Goal: Task Accomplishment & Management: Use online tool/utility

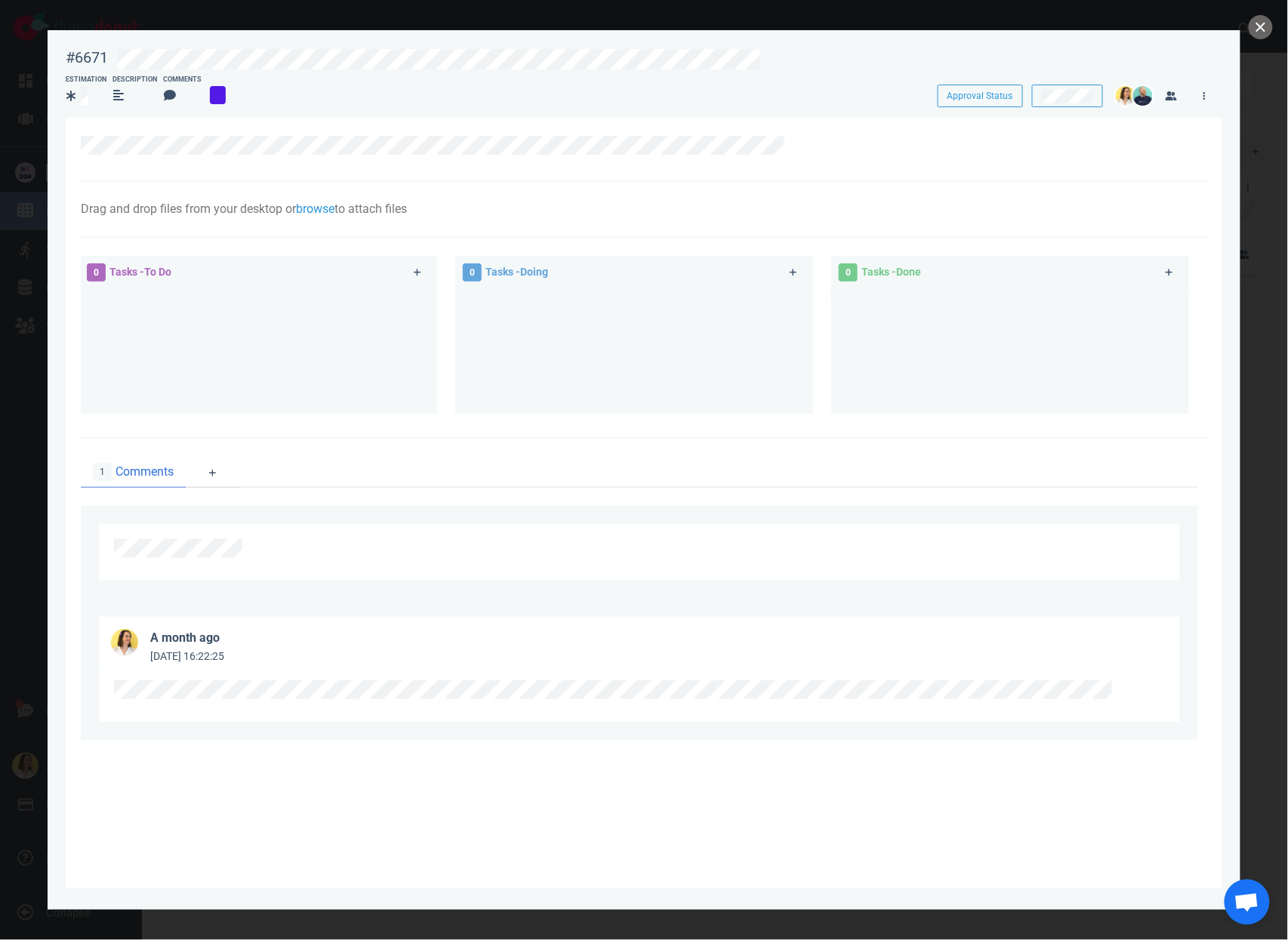
scroll to position [163, 0]
drag, startPoint x: 860, startPoint y: 131, endPoint x: 70, endPoint y: 135, distance: 790.0
click at [70, 135] on section "Drag and drop files from your desktop or browse to attach files Attach Files Co…" at bounding box center [644, 504] width 1157 height 771
copy div
click at [1262, 26] on button "close" at bounding box center [1261, 27] width 24 height 24
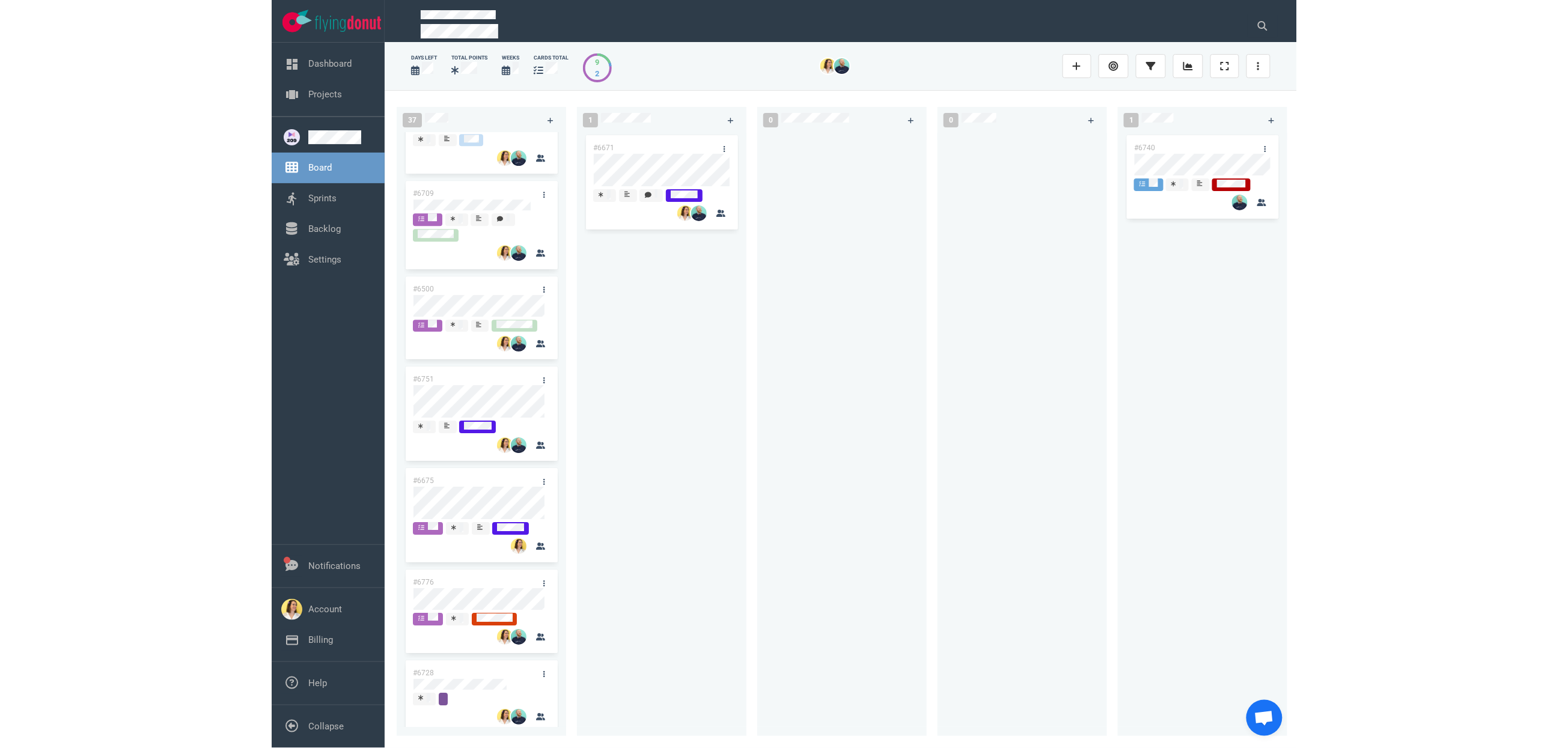
scroll to position [1167, 0]
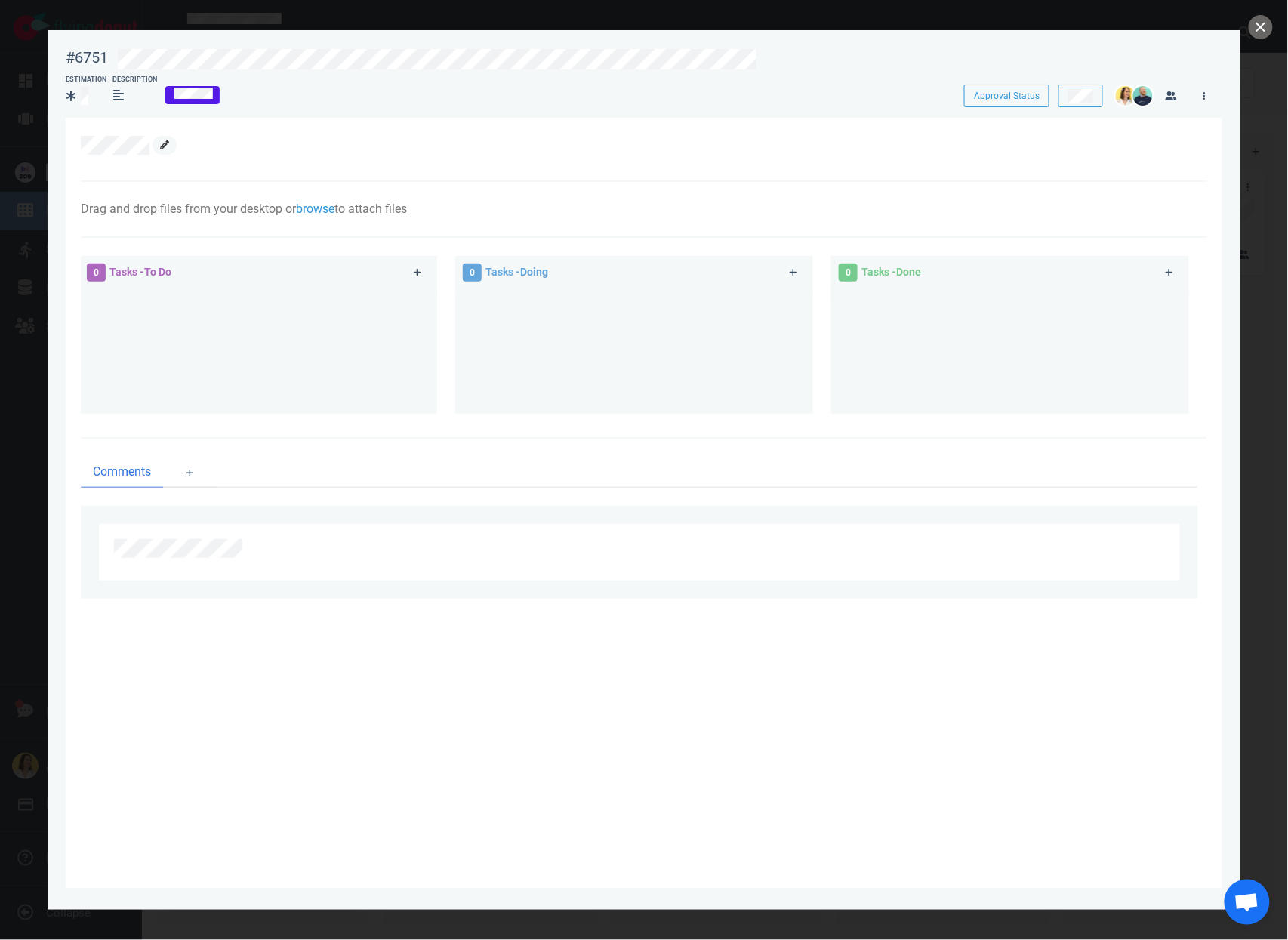
click at [159, 146] on link at bounding box center [164, 145] width 24 height 19
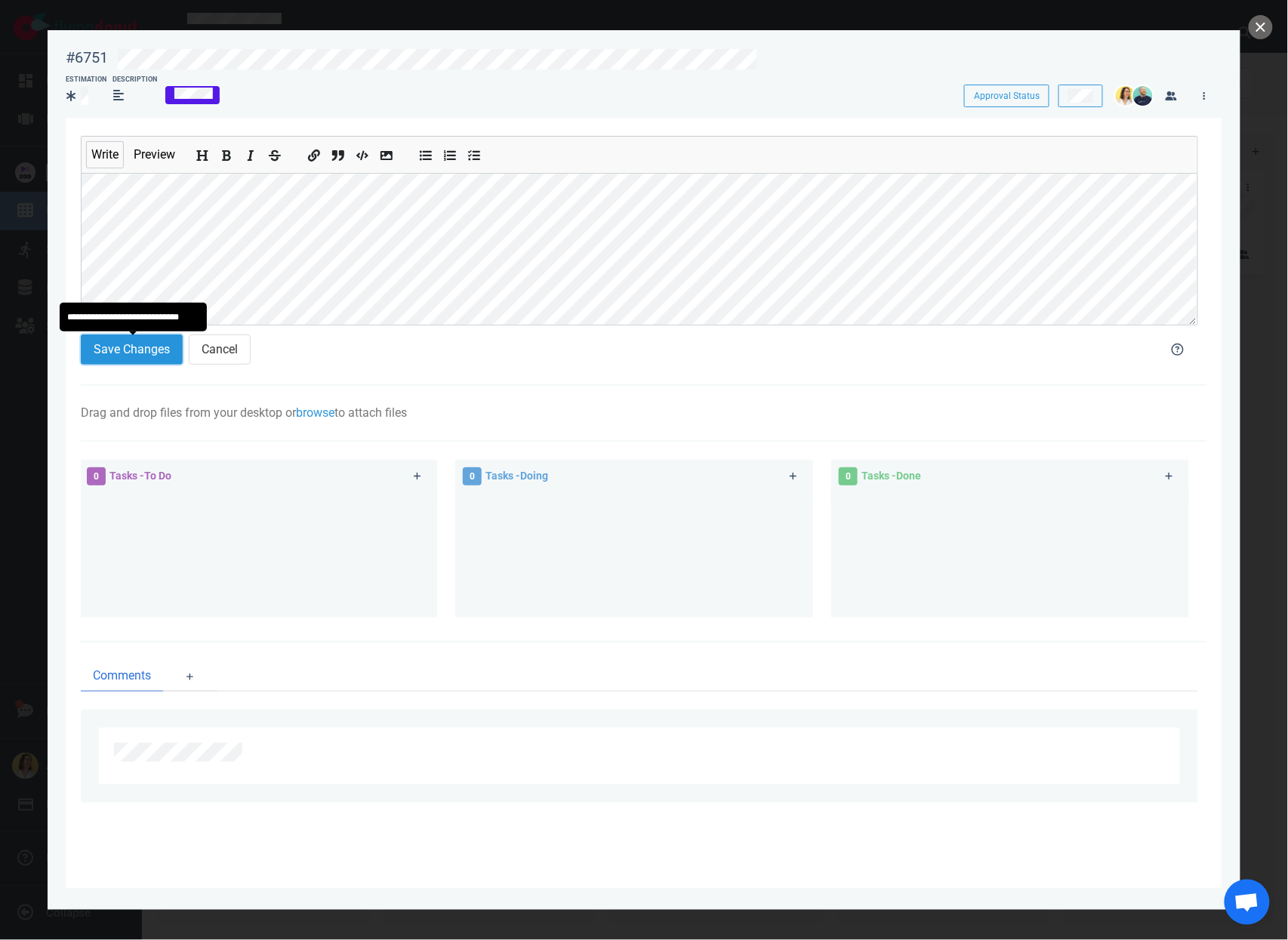
click at [126, 353] on button "Save Changes" at bounding box center [131, 350] width 102 height 30
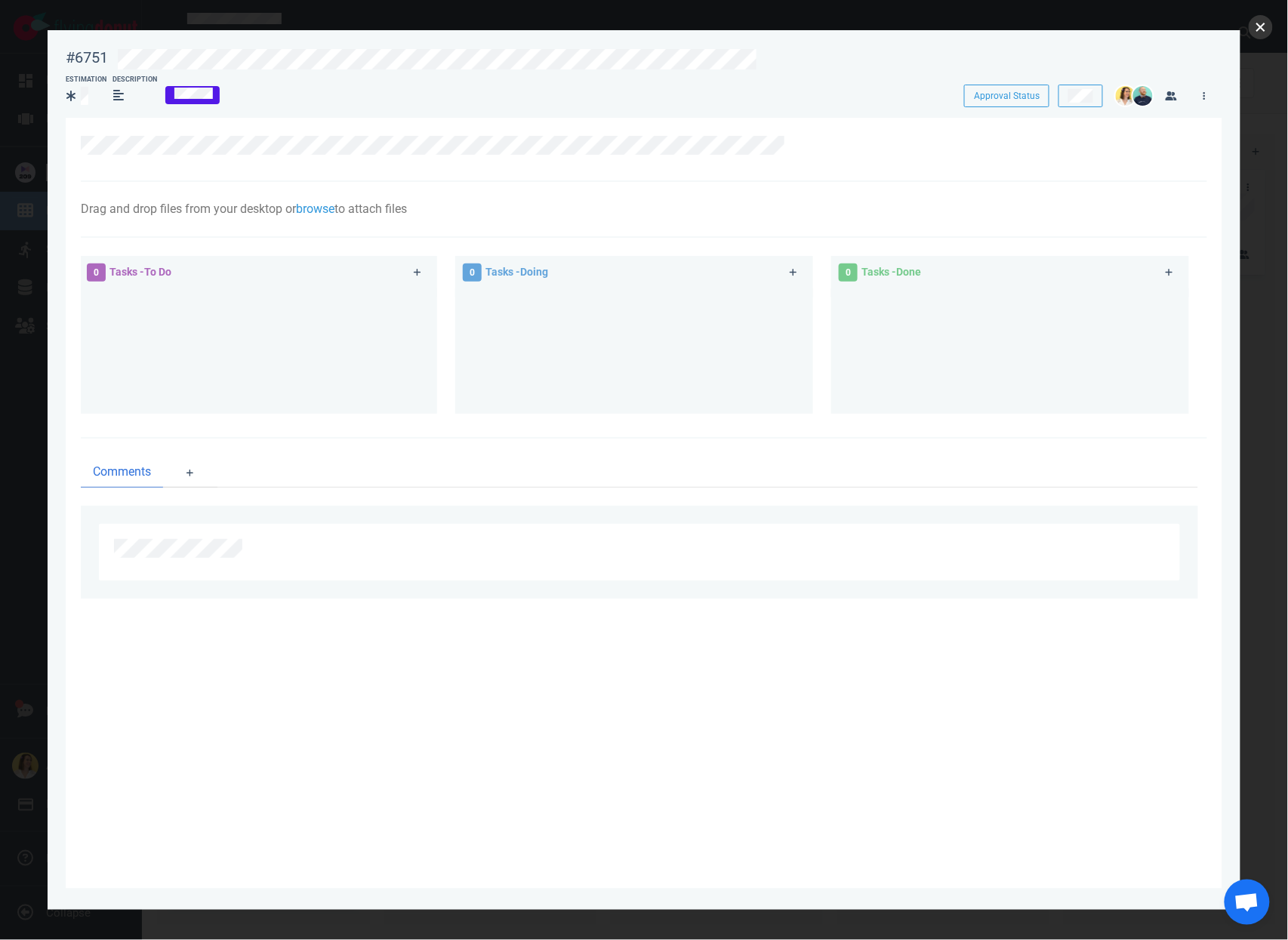
click at [1258, 23] on button "close" at bounding box center [1261, 27] width 24 height 24
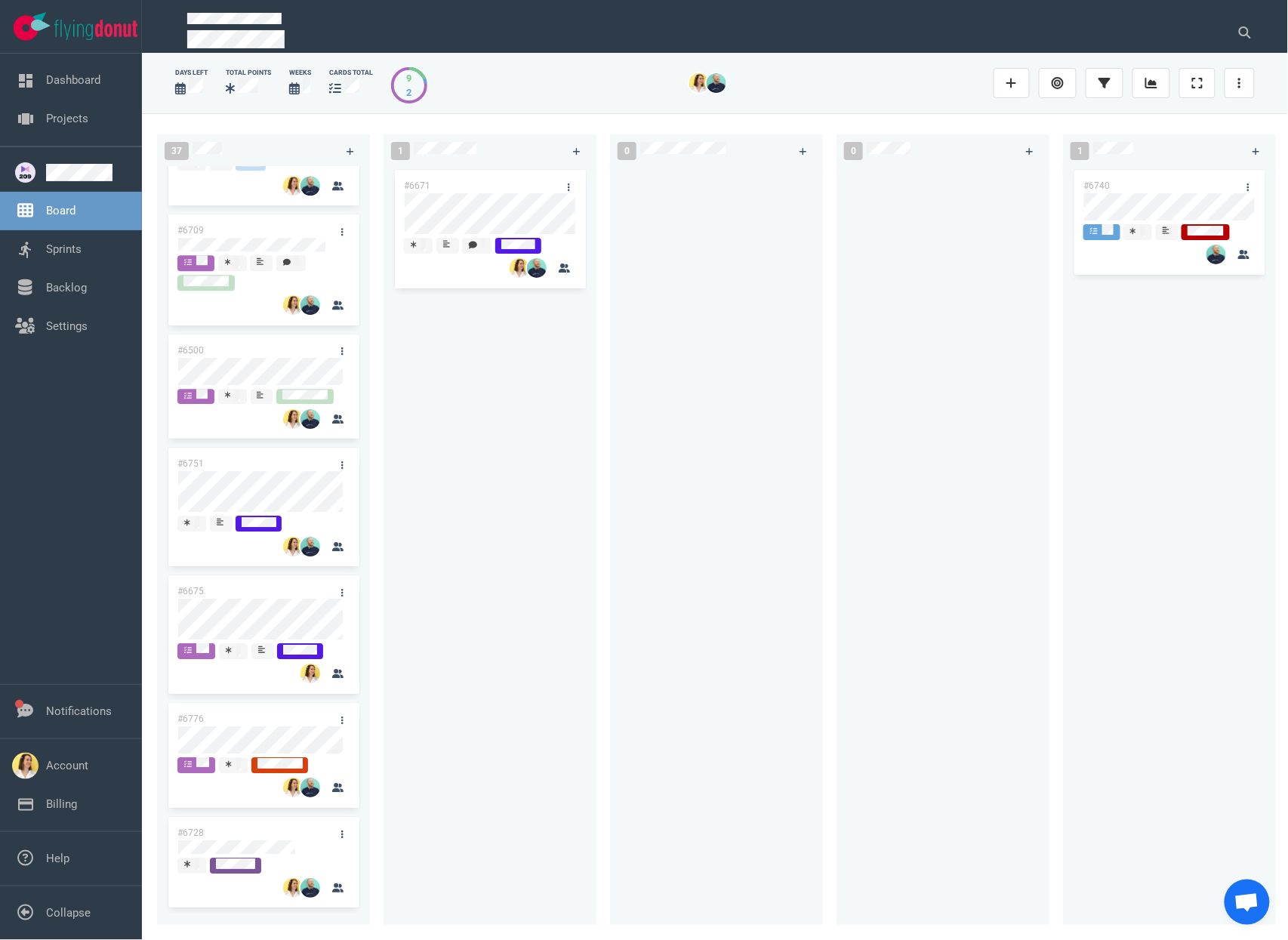
click at [986, 260] on div at bounding box center [942, 536] width 195 height 741
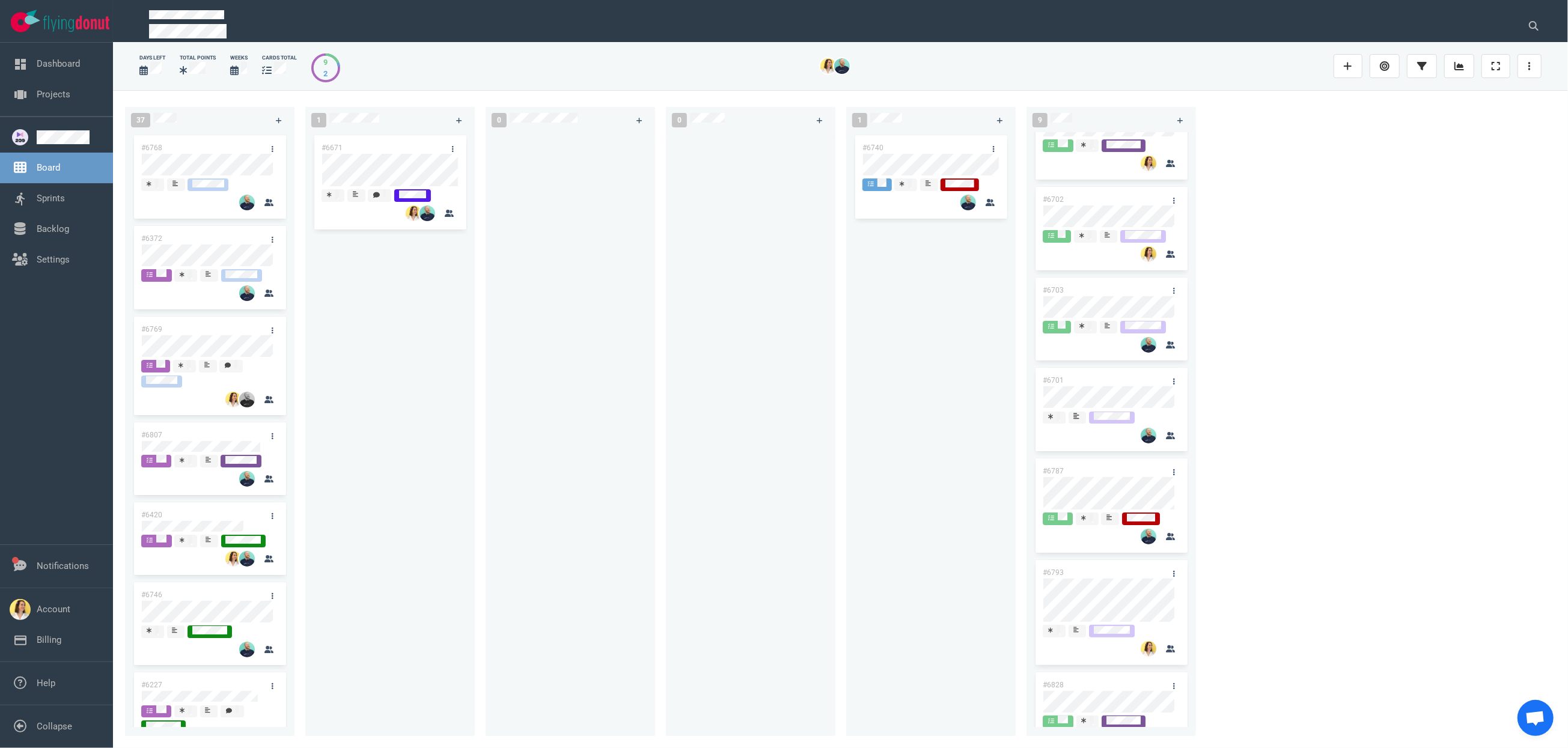
click at [339, 352] on div "#6671" at bounding box center [390, 427] width 155 height 589
click at [359, 147] on div "#6671" at bounding box center [378, 147] width 129 height 26
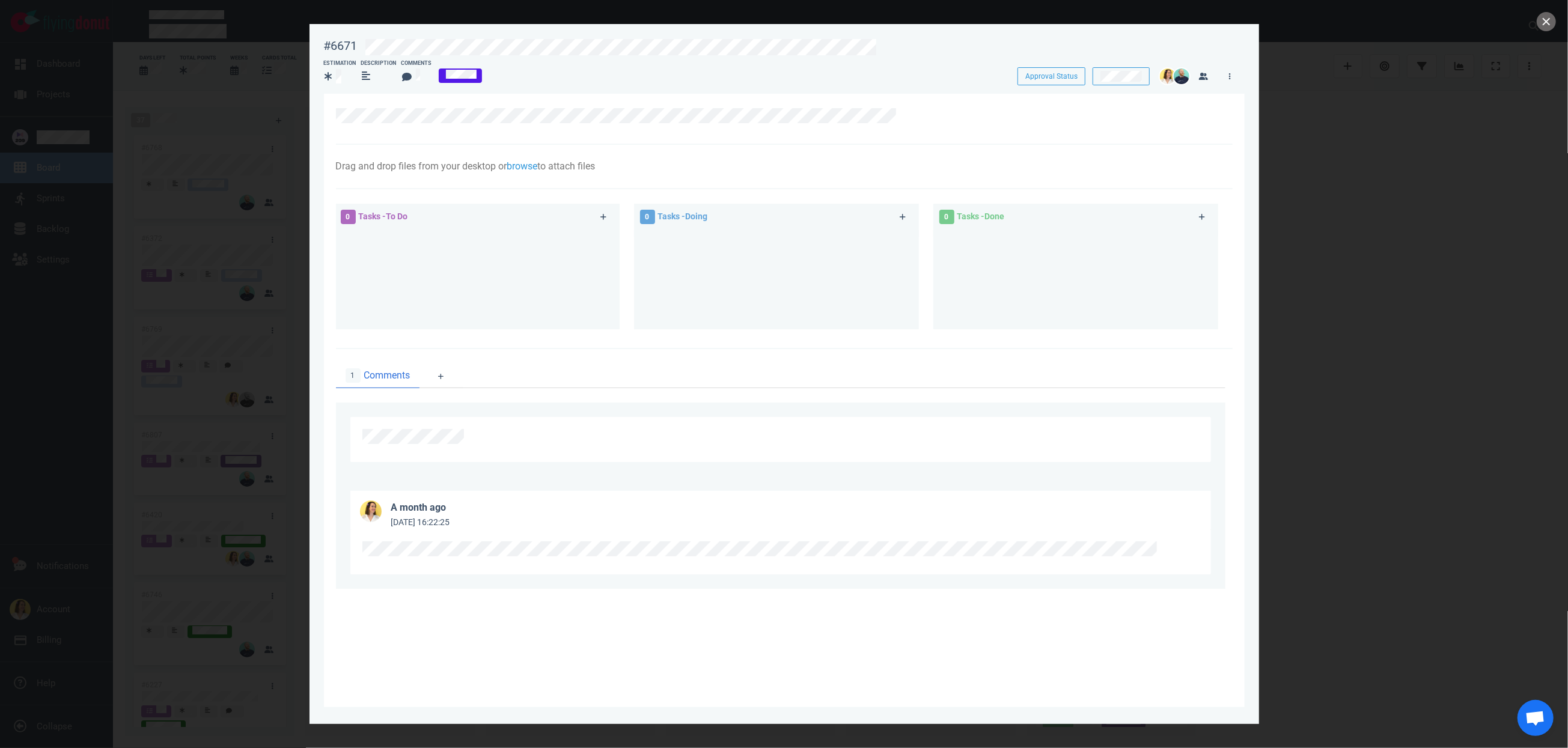
click at [1025, 116] on div at bounding box center [784, 374] width 1568 height 748
click at [1025, 15] on div at bounding box center [784, 374] width 1568 height 748
click at [1025, 19] on button "close" at bounding box center [1546, 21] width 19 height 19
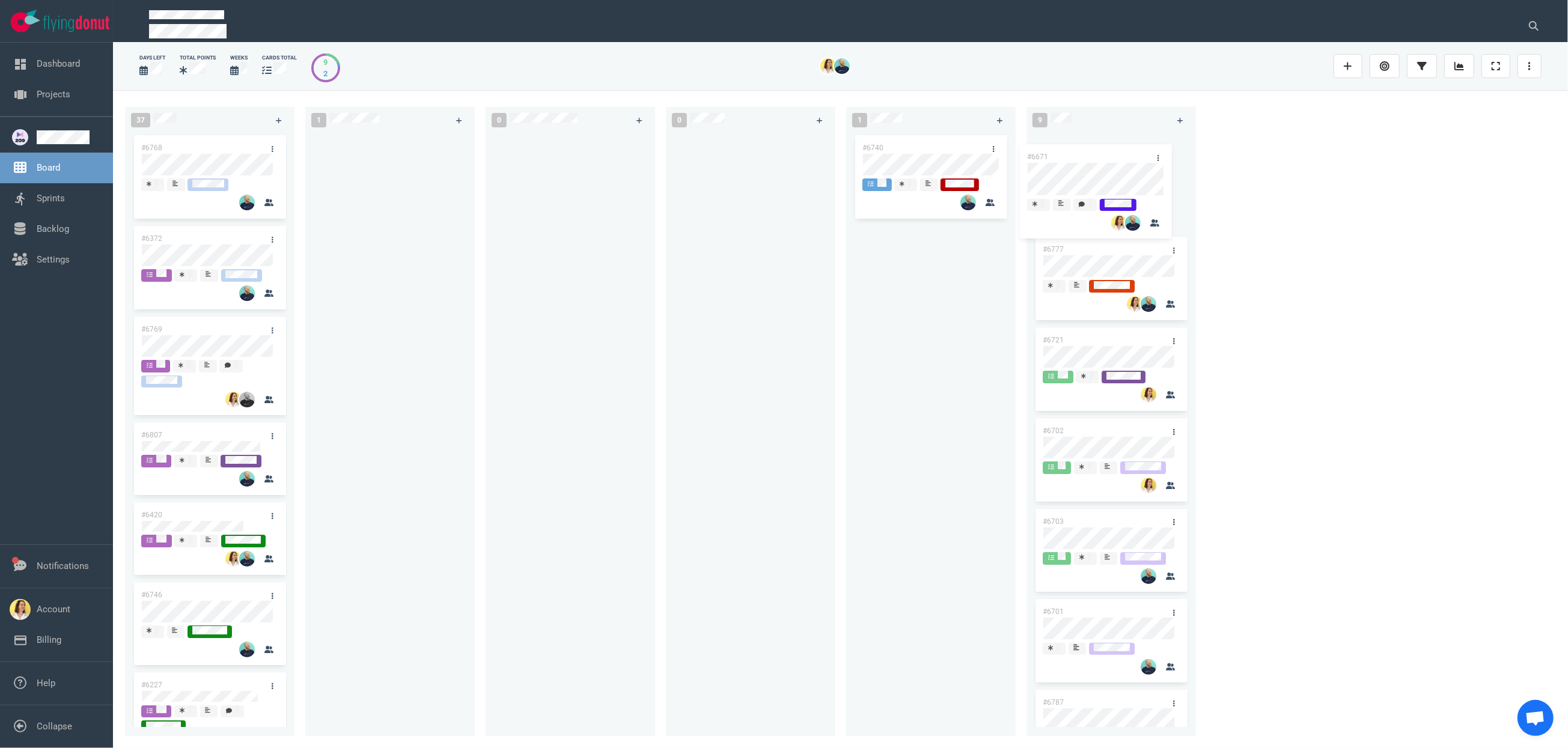
drag, startPoint x: 360, startPoint y: 141, endPoint x: 1069, endPoint y: 148, distance: 709.0
click at [1025, 148] on div "37 #6768 #6372 #6769 #6807 #6420 #6746 #6227 #6646 #6645 #6748 #6698 #6662 #551…" at bounding box center [841, 419] width 1455 height 657
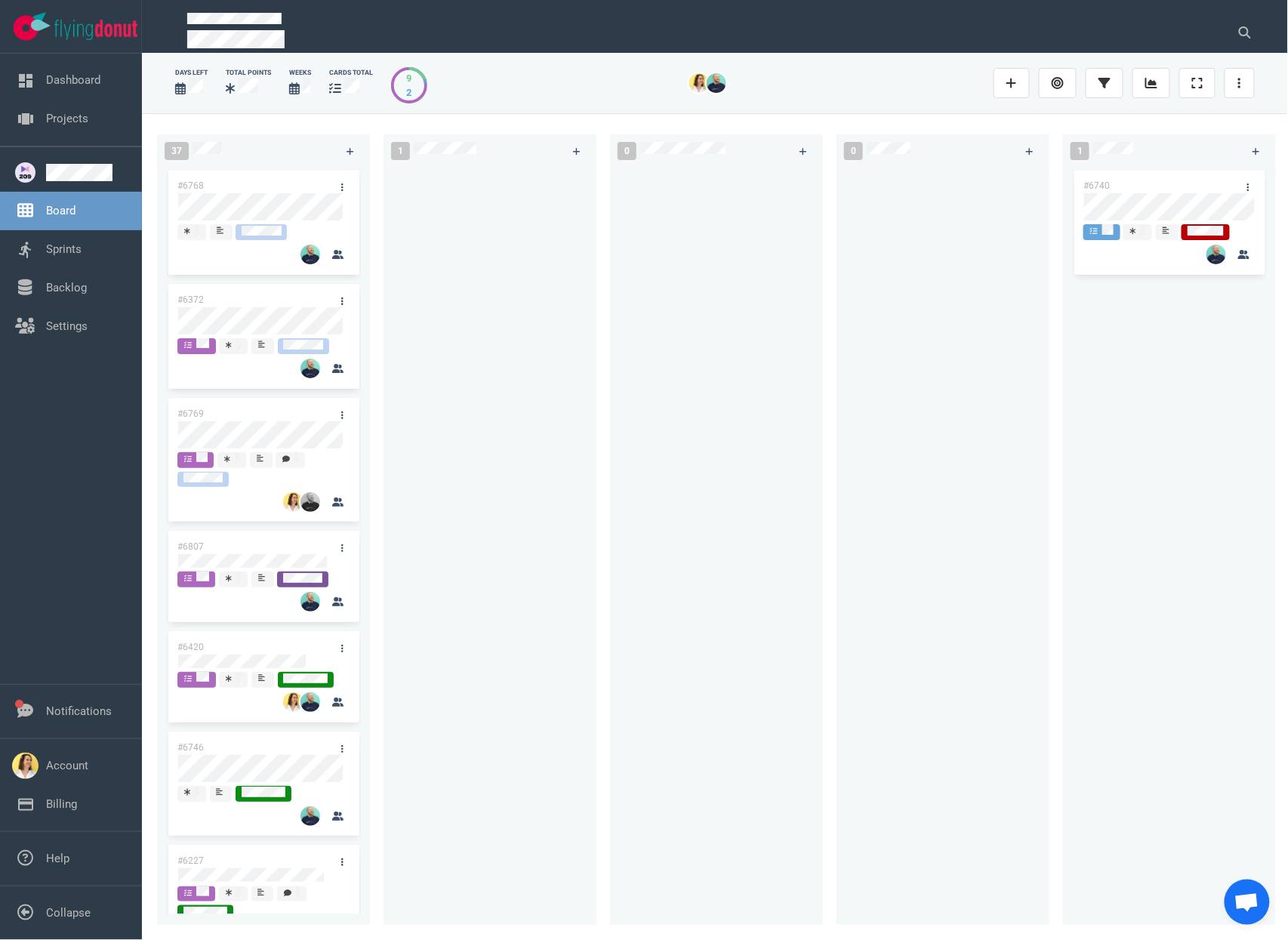
click at [592, 371] on div at bounding box center [490, 540] width 213 height 747
